Goal: Information Seeking & Learning: Check status

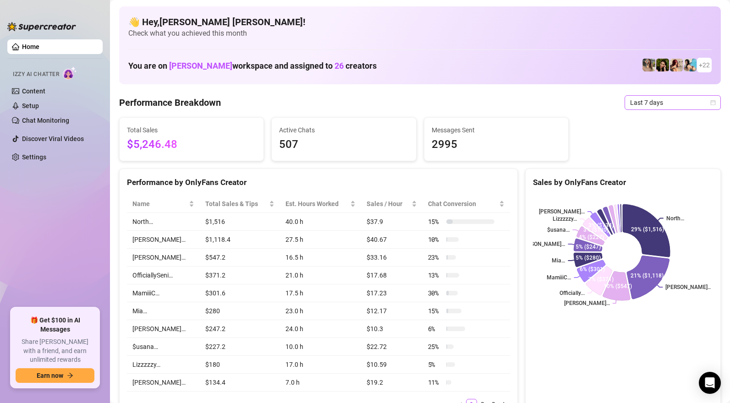
click at [647, 106] on span "Last 7 days" at bounding box center [672, 103] width 85 height 14
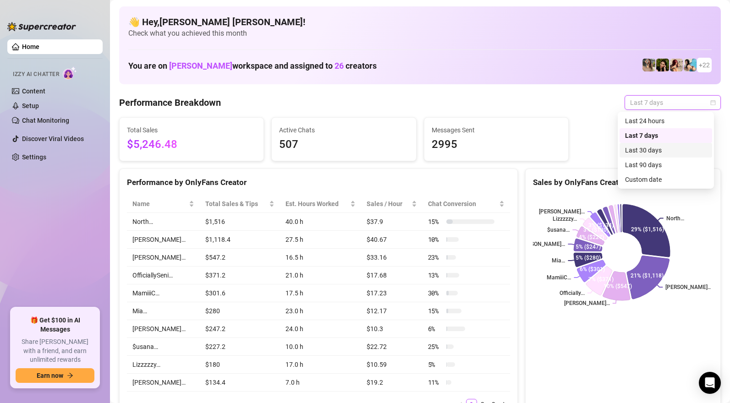
click at [650, 146] on div "Last 30 days" at bounding box center [666, 150] width 82 height 10
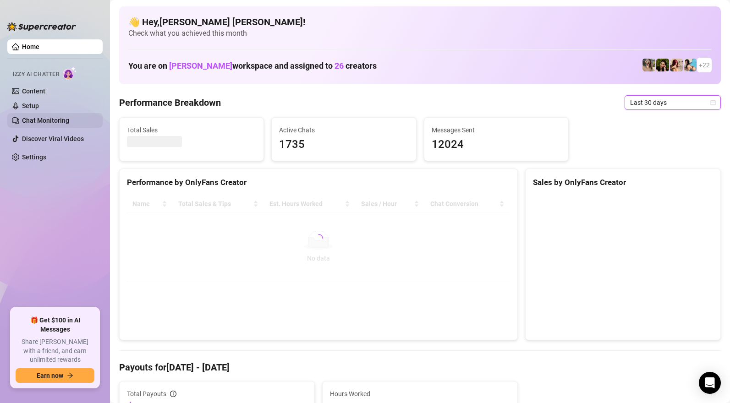
click at [40, 117] on link "Chat Monitoring" at bounding box center [45, 120] width 47 height 7
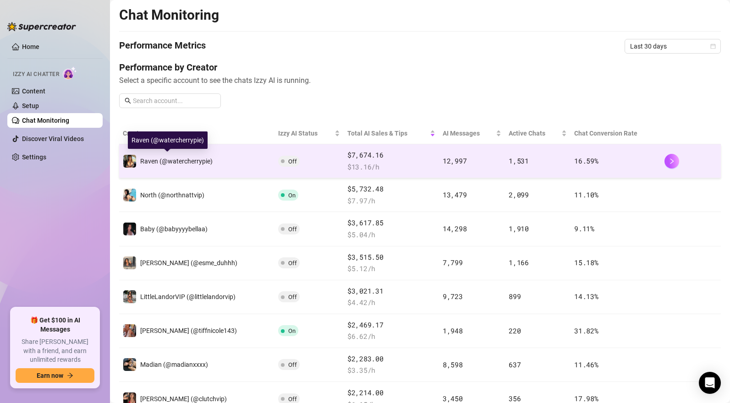
click at [152, 160] on span "Raven (@watercherrypie)" at bounding box center [176, 161] width 72 height 7
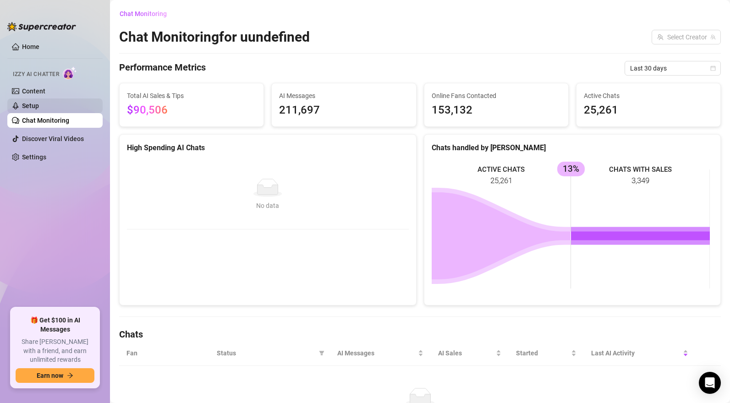
click at [39, 105] on link "Setup" at bounding box center [30, 105] width 17 height 7
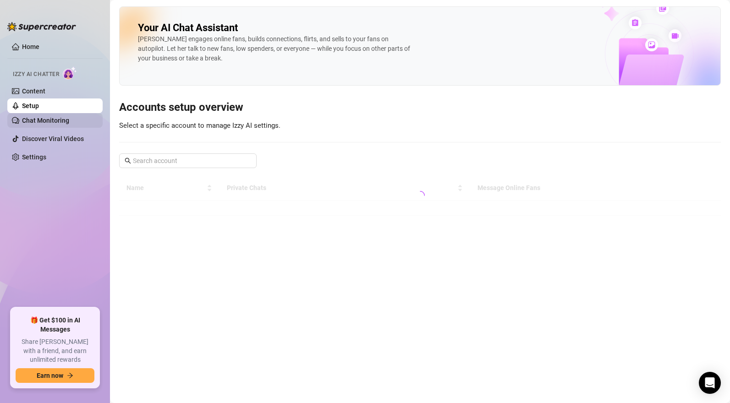
click at [55, 119] on link "Chat Monitoring" at bounding box center [45, 120] width 47 height 7
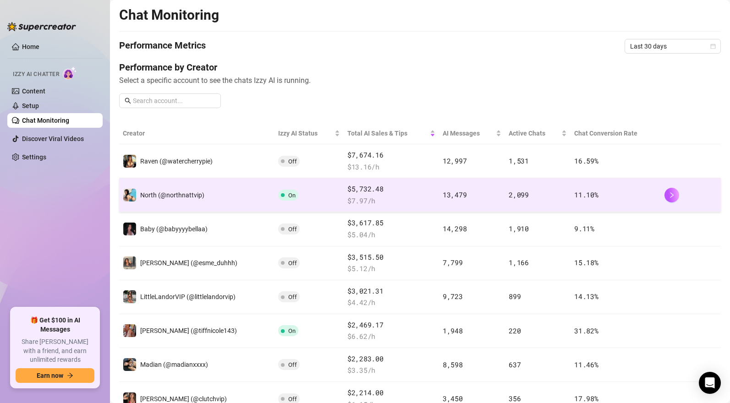
click at [229, 203] on td "North (@northnattvip)" at bounding box center [196, 195] width 155 height 34
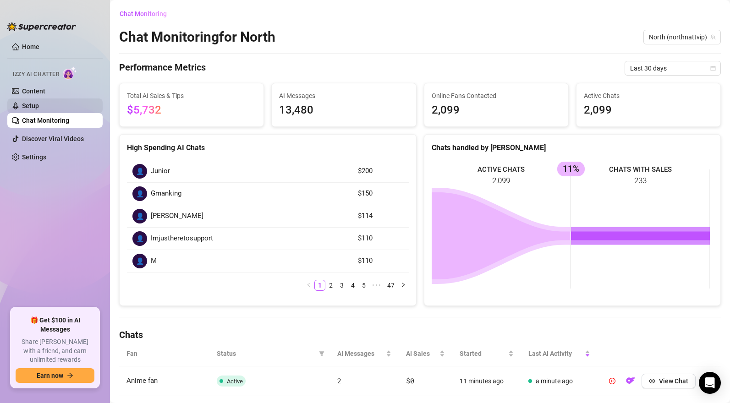
click at [39, 107] on link "Setup" at bounding box center [30, 105] width 17 height 7
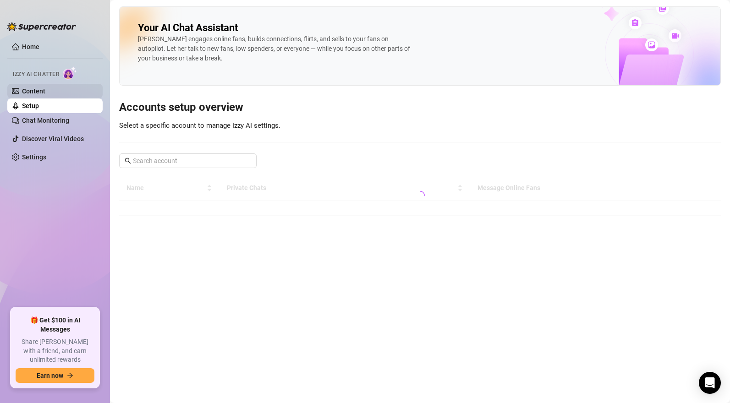
click at [45, 94] on link "Content" at bounding box center [33, 91] width 23 height 7
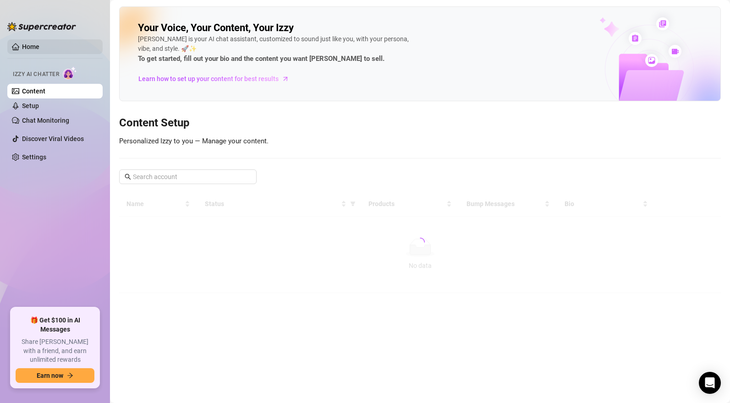
click at [34, 47] on link "Home" at bounding box center [30, 46] width 17 height 7
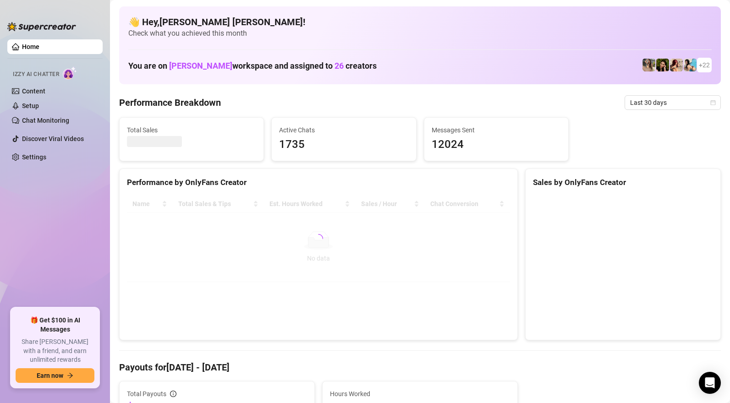
click at [699, 63] on span "+ 22" at bounding box center [704, 65] width 11 height 10
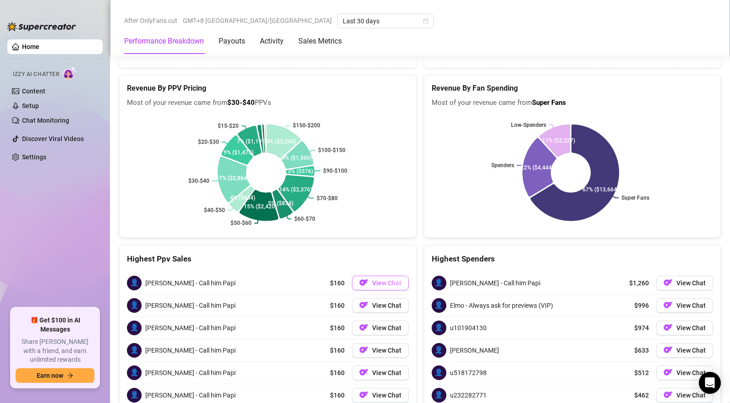
scroll to position [1960, 0]
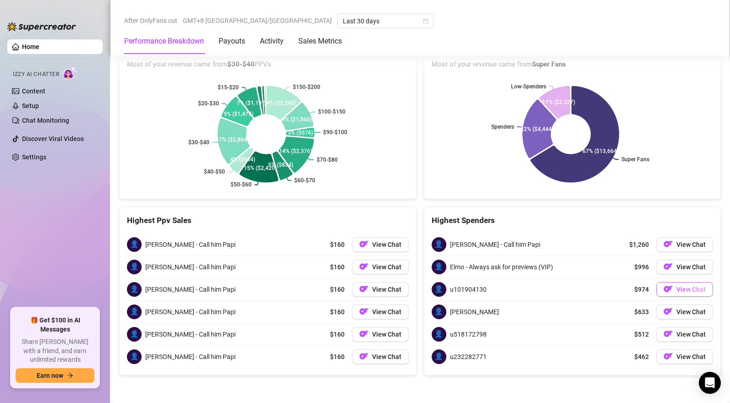
click at [664, 288] on img "button" at bounding box center [668, 289] width 9 height 9
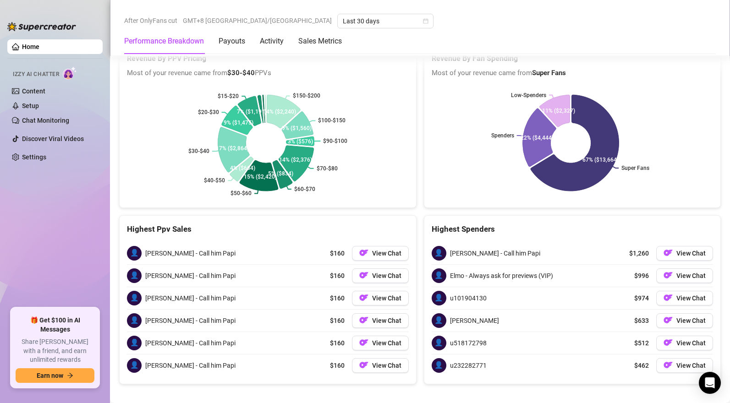
scroll to position [1896, 0]
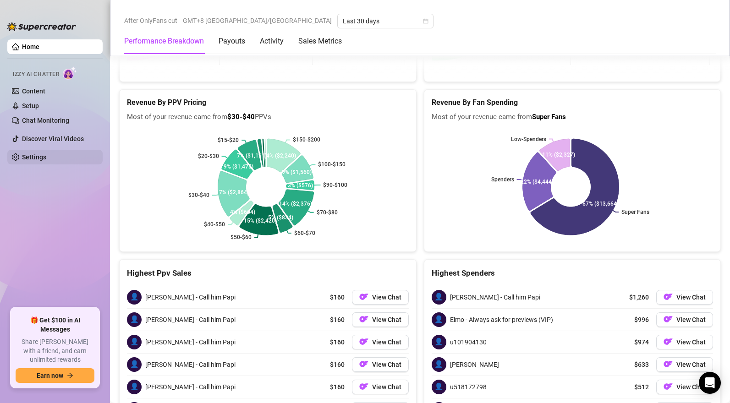
click at [27, 154] on link "Settings" at bounding box center [34, 157] width 24 height 7
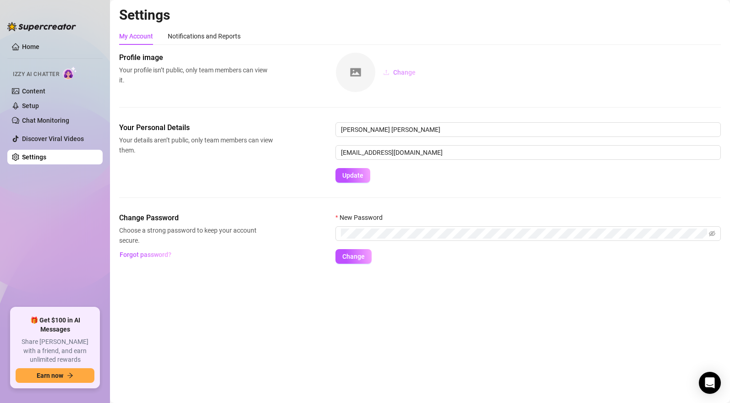
click at [399, 70] on span "Change" at bounding box center [404, 72] width 22 height 7
click at [43, 77] on span "Izzy AI Chatter" at bounding box center [36, 74] width 46 height 9
click at [190, 39] on div "Notifications and Reports" at bounding box center [204, 36] width 73 height 10
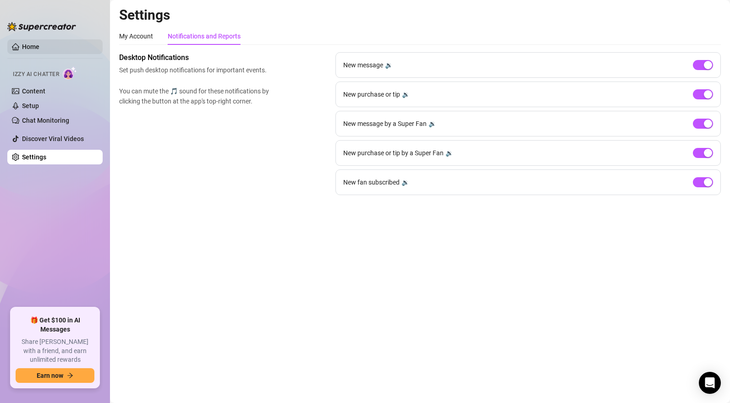
click at [39, 47] on link "Home" at bounding box center [30, 46] width 17 height 7
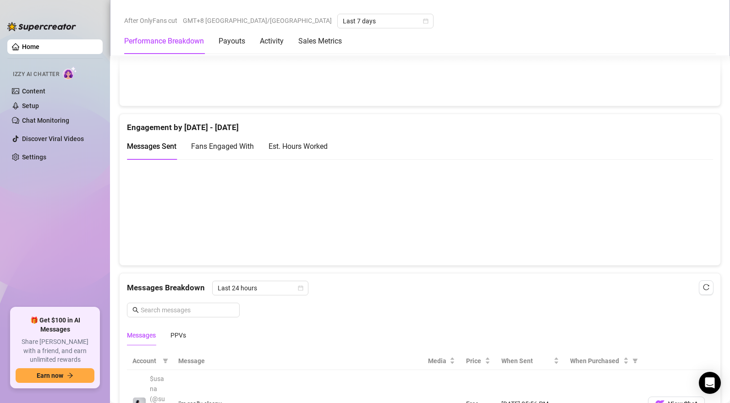
scroll to position [557, 0]
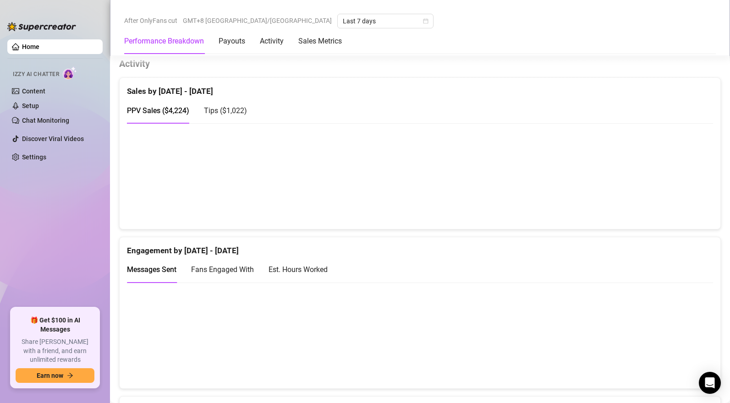
click at [218, 115] on span "Tips ( $1,022 )" at bounding box center [225, 110] width 43 height 9
click at [166, 115] on span "PPV Sales ( $4,224 )" at bounding box center [158, 110] width 62 height 9
click at [226, 115] on span "Tips ( $1,022 )" at bounding box center [225, 110] width 43 height 9
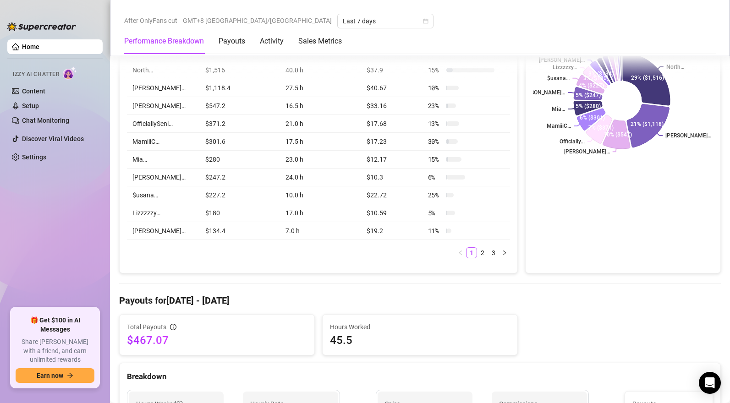
scroll to position [0, 0]
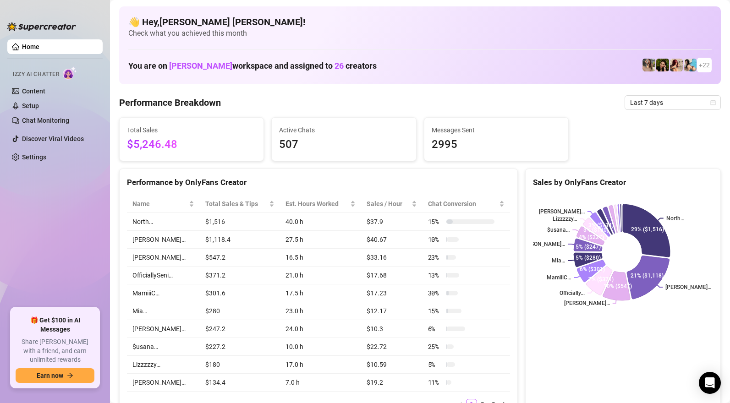
click at [223, 136] on span "$5,246.48" at bounding box center [191, 144] width 129 height 17
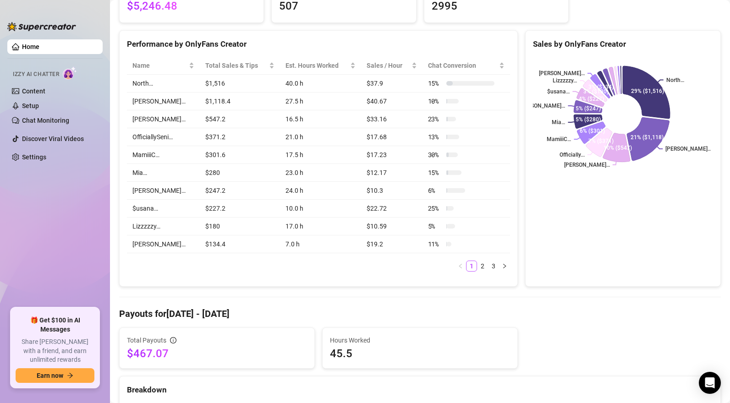
scroll to position [124, 0]
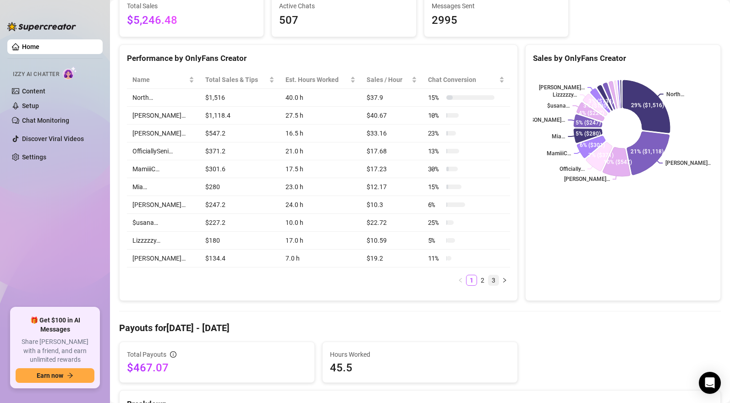
click at [490, 280] on link "3" at bounding box center [494, 281] width 10 height 10
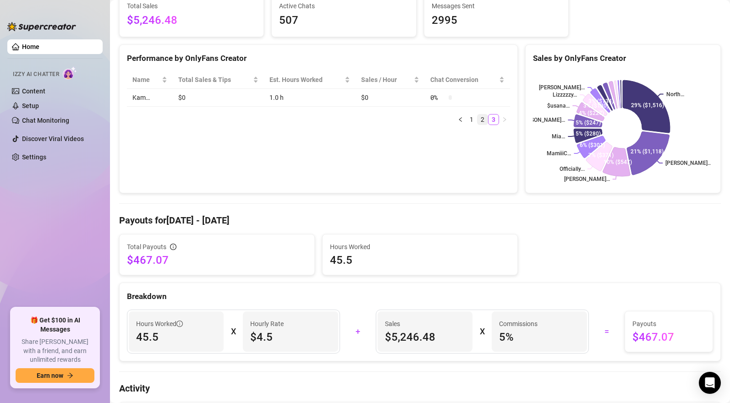
click at [480, 121] on link "2" at bounding box center [483, 120] width 10 height 10
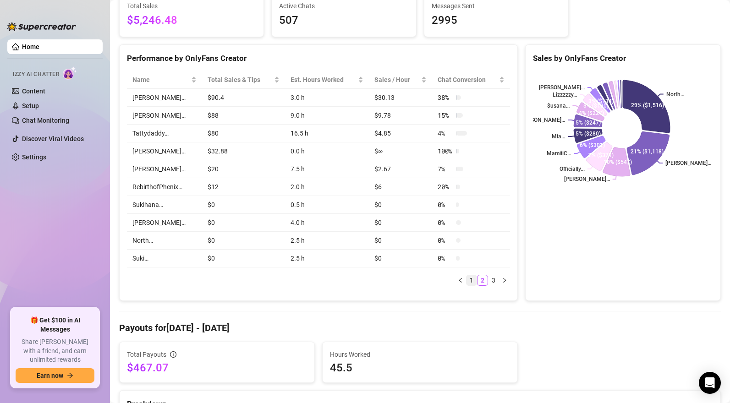
click at [470, 281] on link "1" at bounding box center [472, 281] width 10 height 10
